Goal: Task Accomplishment & Management: Use online tool/utility

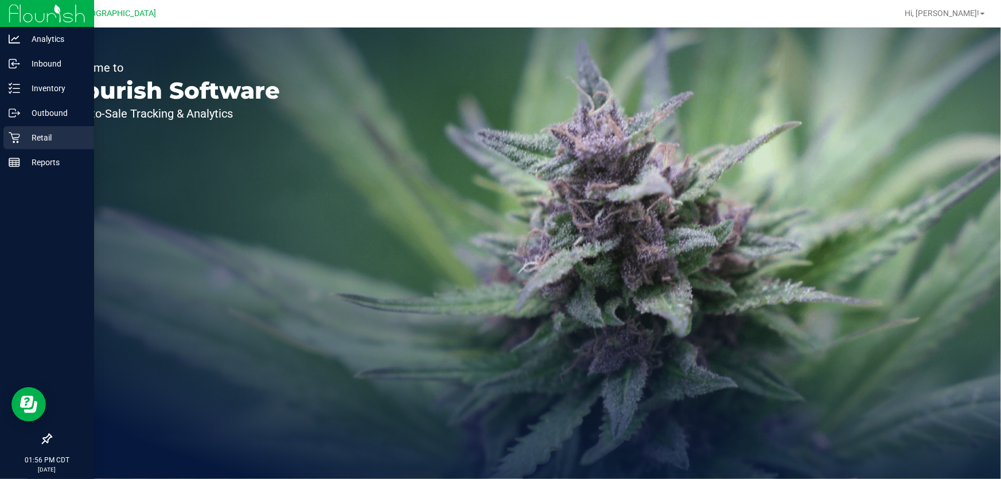
click at [48, 133] on p "Retail" at bounding box center [54, 138] width 69 height 14
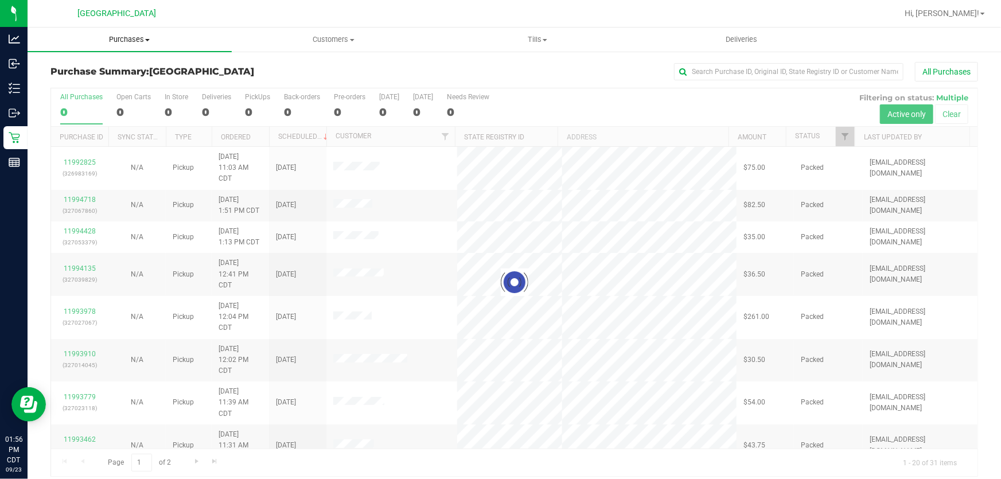
click at [134, 37] on span "Purchases" at bounding box center [130, 39] width 204 height 10
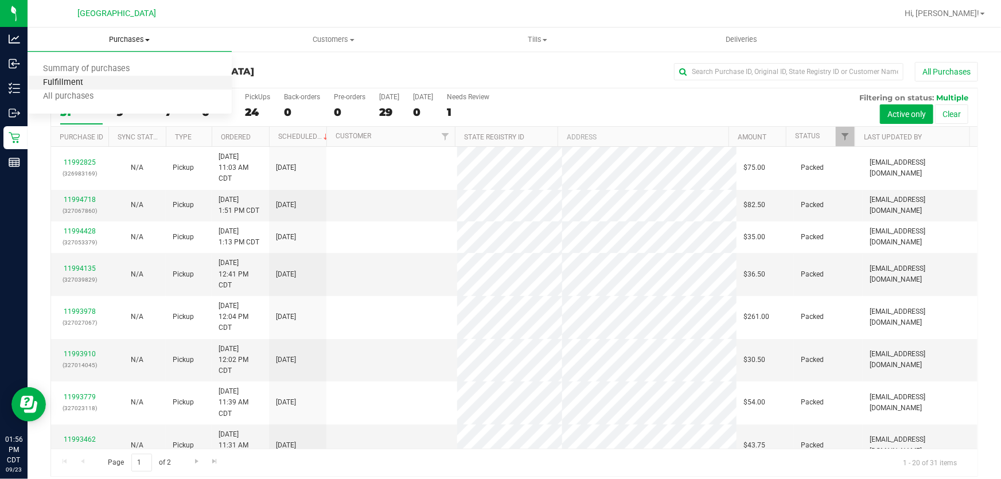
click at [84, 80] on span "Fulfillment" at bounding box center [63, 83] width 71 height 10
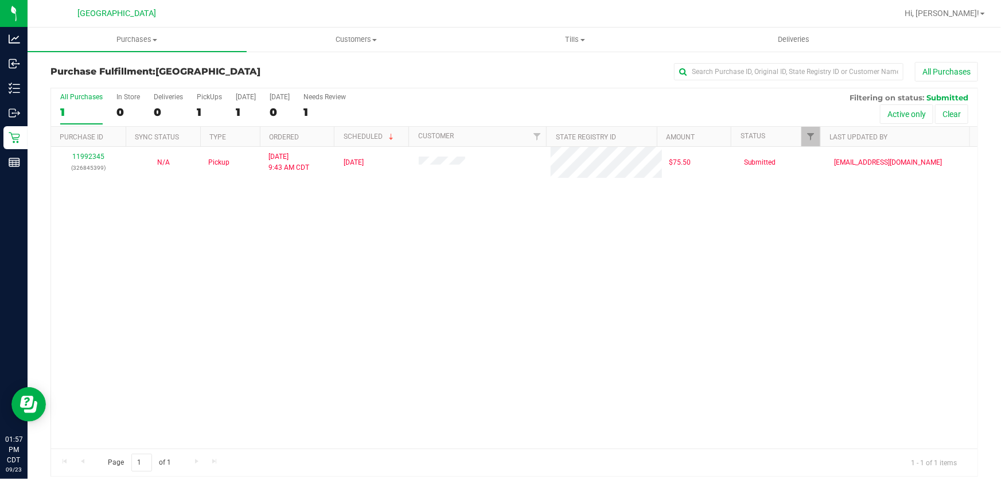
click at [141, 288] on div "11992345 (326845399) N/A Pickup [DATE] 9:43 AM CDT 9/23/2025 $75.50 Submitted […" at bounding box center [514, 298] width 927 height 302
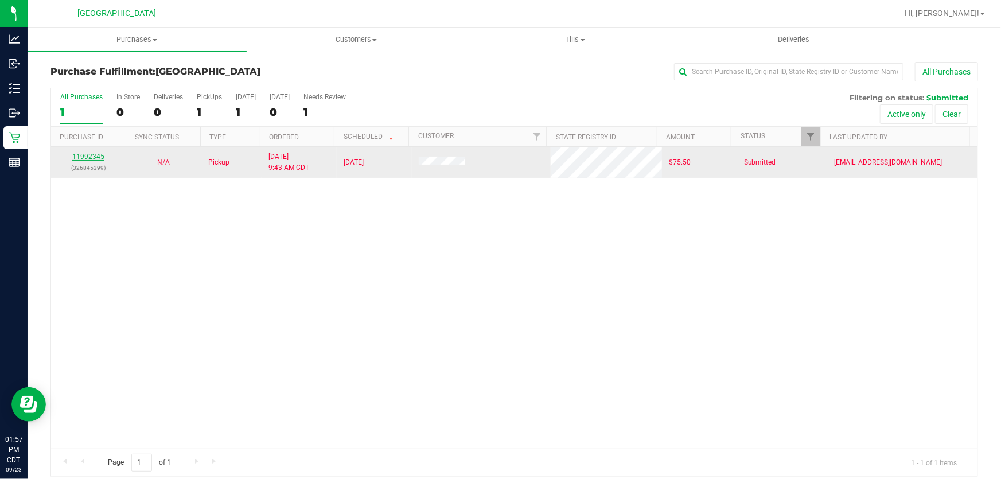
click at [95, 159] on link "11992345" at bounding box center [88, 157] width 32 height 8
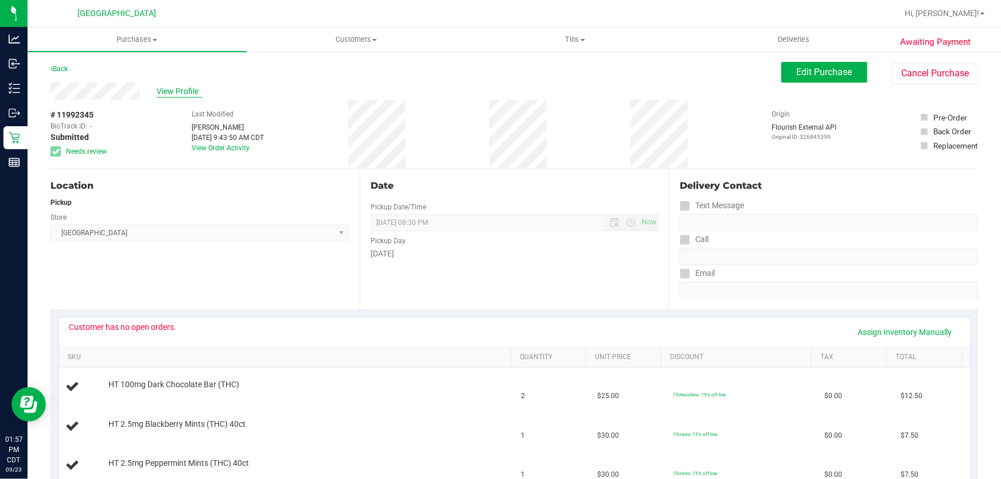
click at [168, 92] on span "View Profile" at bounding box center [180, 92] width 46 height 12
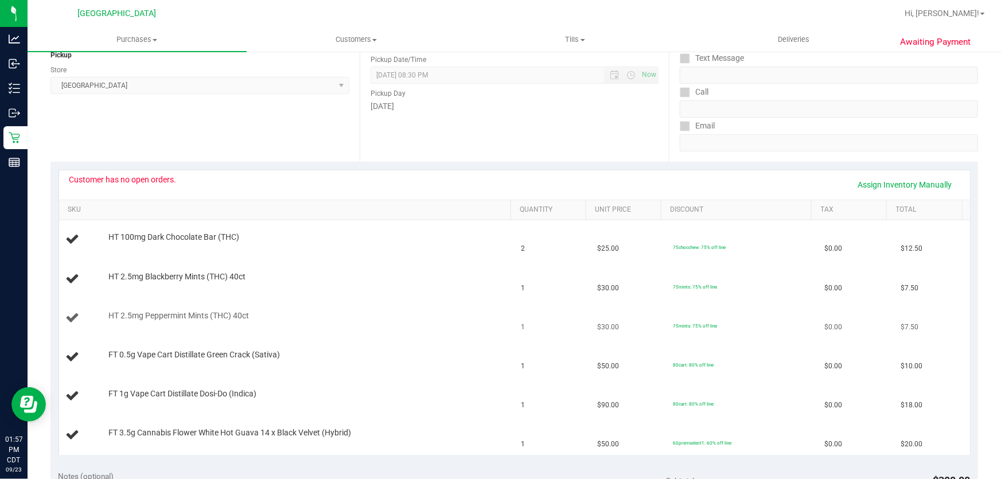
scroll to position [52, 0]
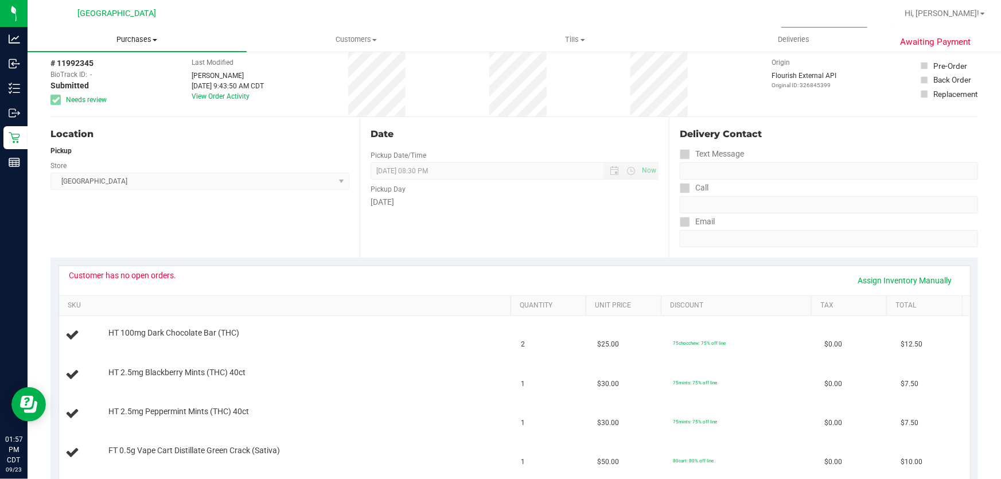
click at [127, 40] on span "Purchases" at bounding box center [137, 39] width 219 height 10
click at [105, 79] on li "Fulfillment" at bounding box center [137, 83] width 219 height 14
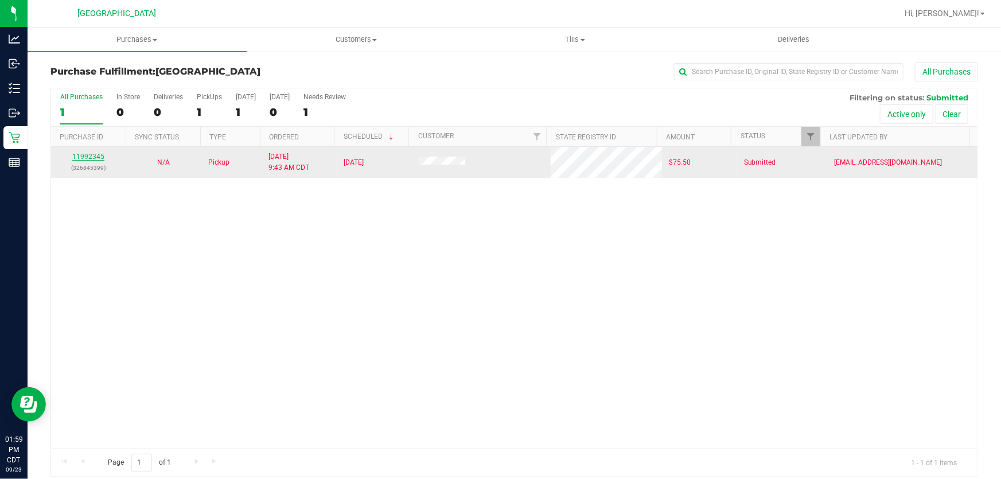
click at [96, 156] on link "11992345" at bounding box center [88, 157] width 32 height 8
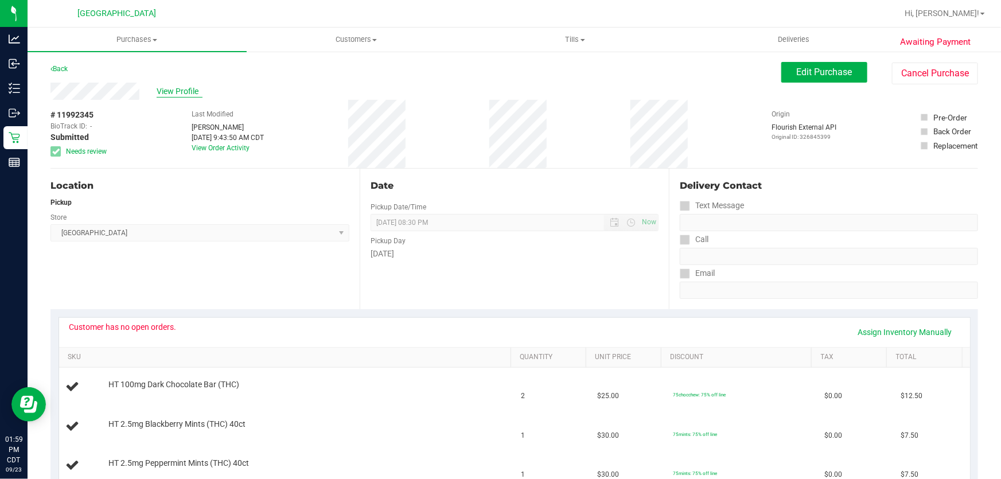
click at [174, 89] on span "View Profile" at bounding box center [180, 92] width 46 height 12
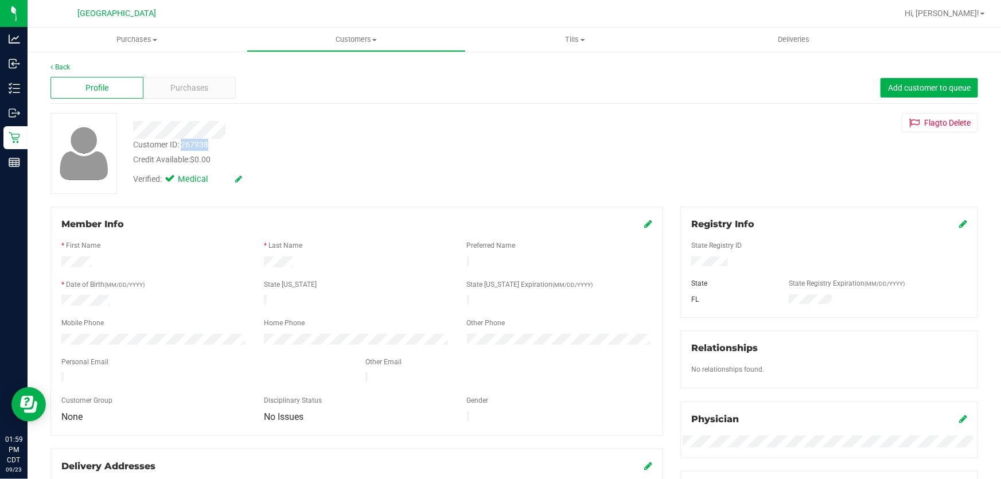
drag, startPoint x: 213, startPoint y: 146, endPoint x: 180, endPoint y: 149, distance: 32.9
click at [180, 149] on div "Customer ID: 267938 Credit Available: $0.00" at bounding box center [361, 152] width 473 height 27
copy div "267938"
click at [134, 40] on span "Purchases" at bounding box center [137, 39] width 219 height 10
click at [92, 76] on li "Fulfillment" at bounding box center [137, 83] width 219 height 14
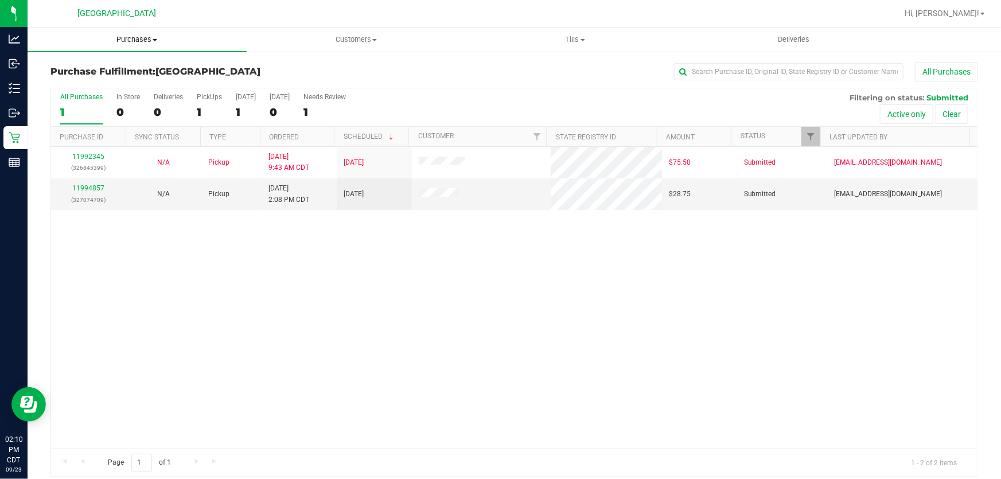
click at [130, 34] on span "Purchases" at bounding box center [137, 39] width 219 height 10
click at [95, 84] on span "Fulfillment" at bounding box center [63, 83] width 71 height 10
